Goal: Navigation & Orientation: Find specific page/section

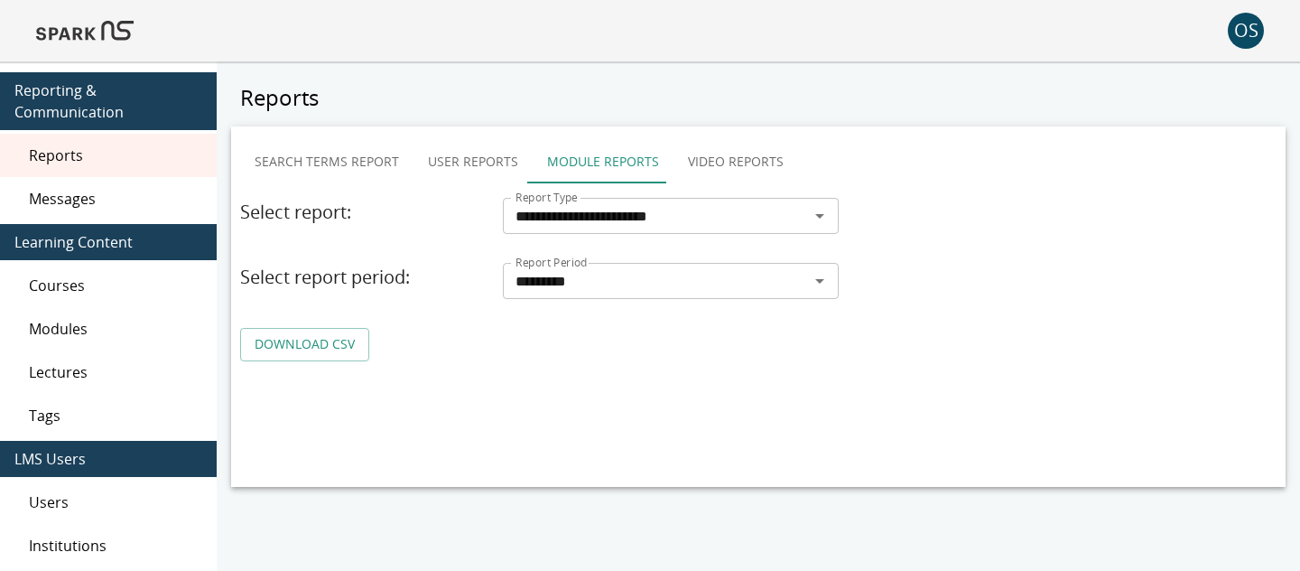
click at [88, 32] on img at bounding box center [84, 30] width 97 height 43
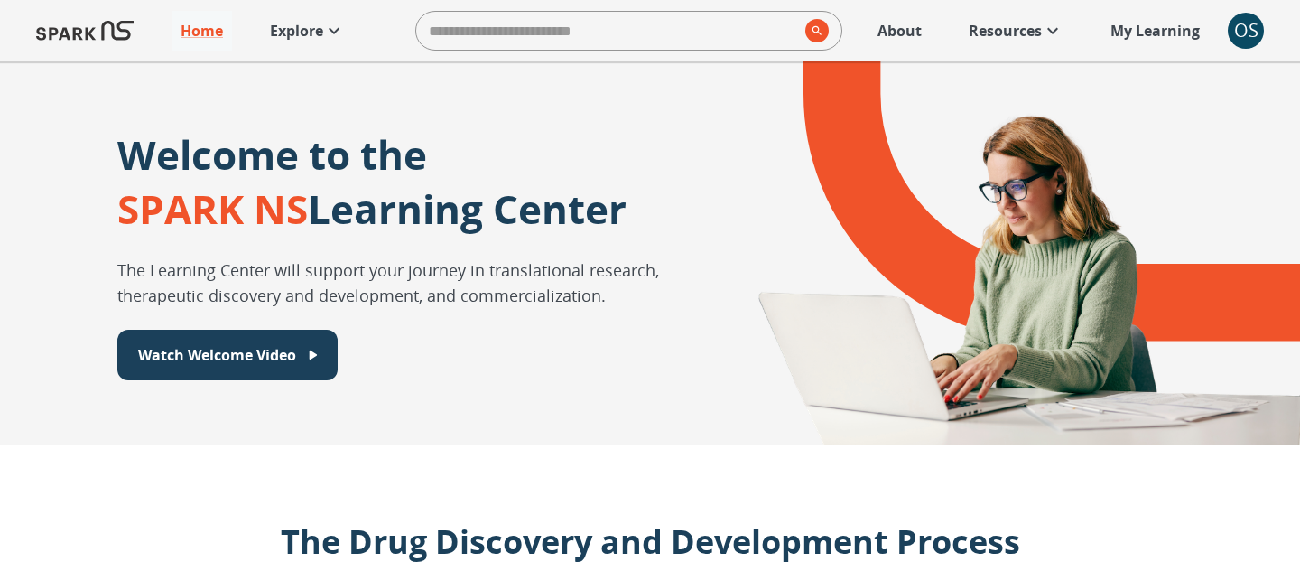
click at [328, 30] on icon at bounding box center [334, 31] width 22 height 22
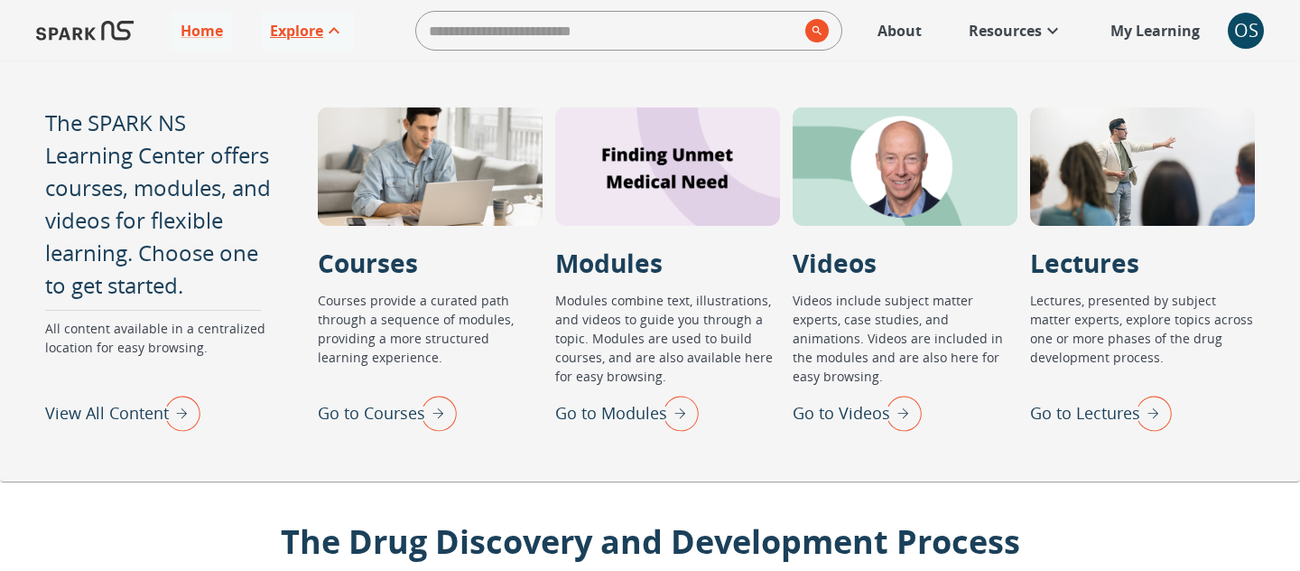
click at [183, 409] on img "View All Content" at bounding box center [177, 412] width 45 height 47
